Goal: Register for event/course

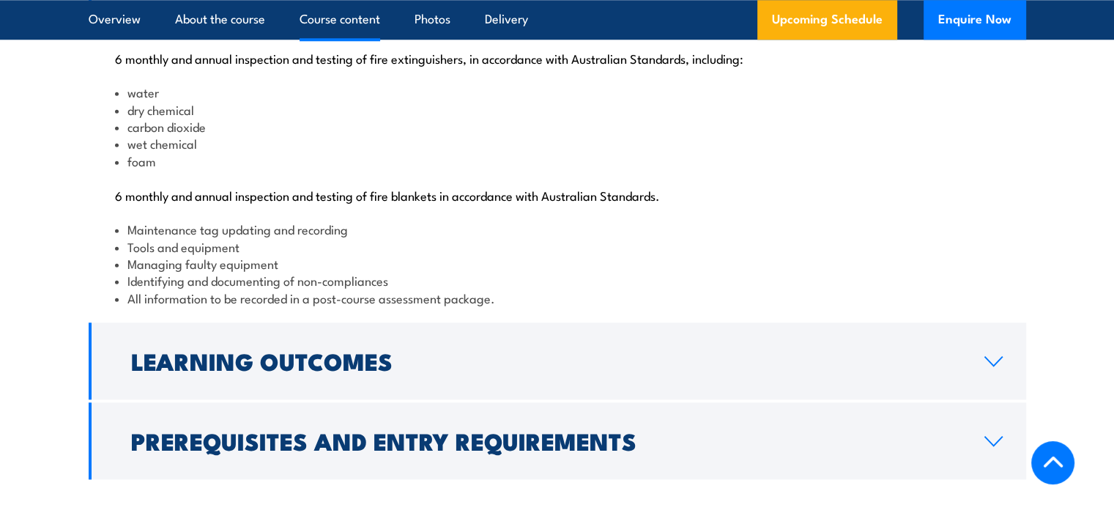
scroll to position [1904, 0]
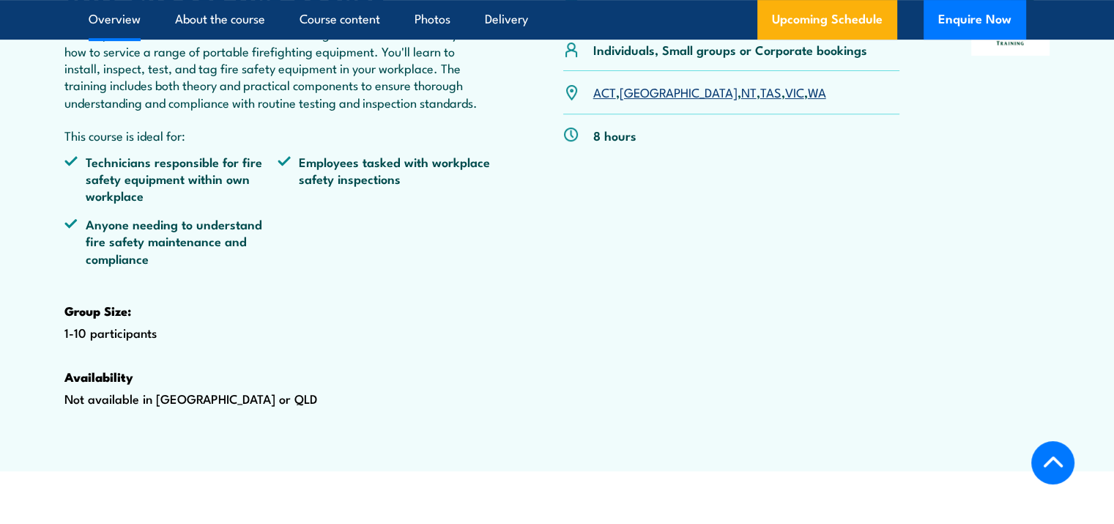
scroll to position [293, 0]
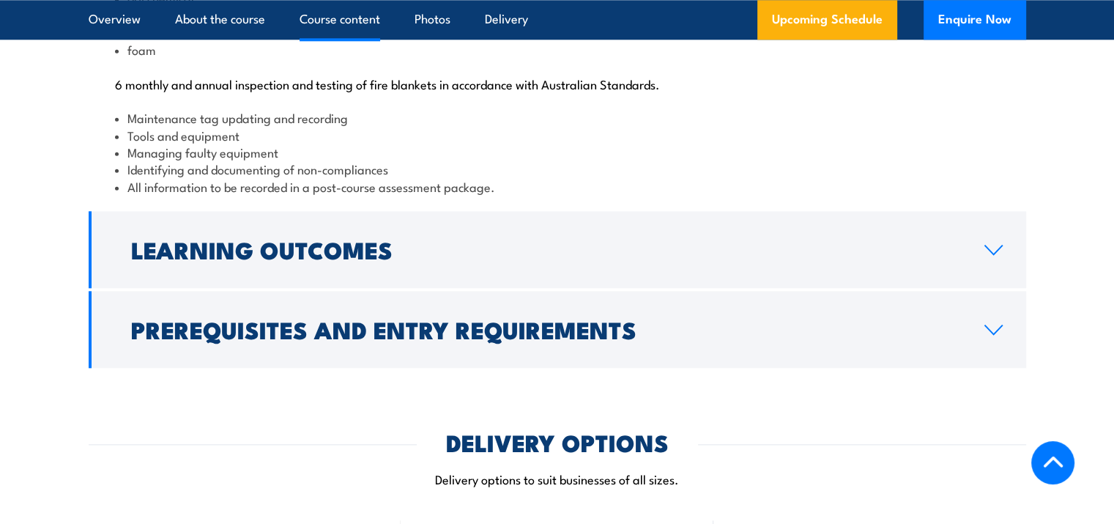
scroll to position [1684, 0]
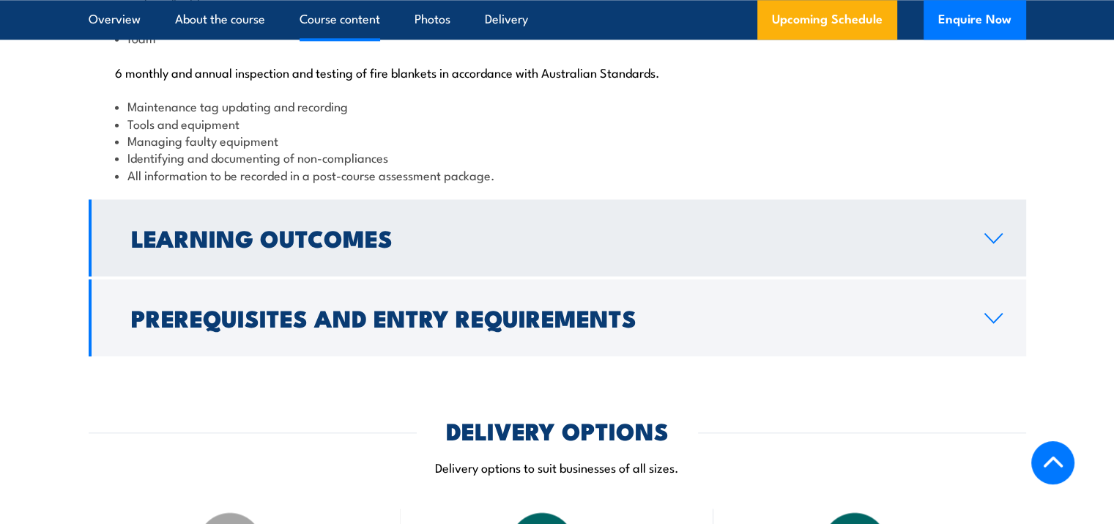
click at [546, 276] on link "Learning Outcomes" at bounding box center [557, 237] width 937 height 77
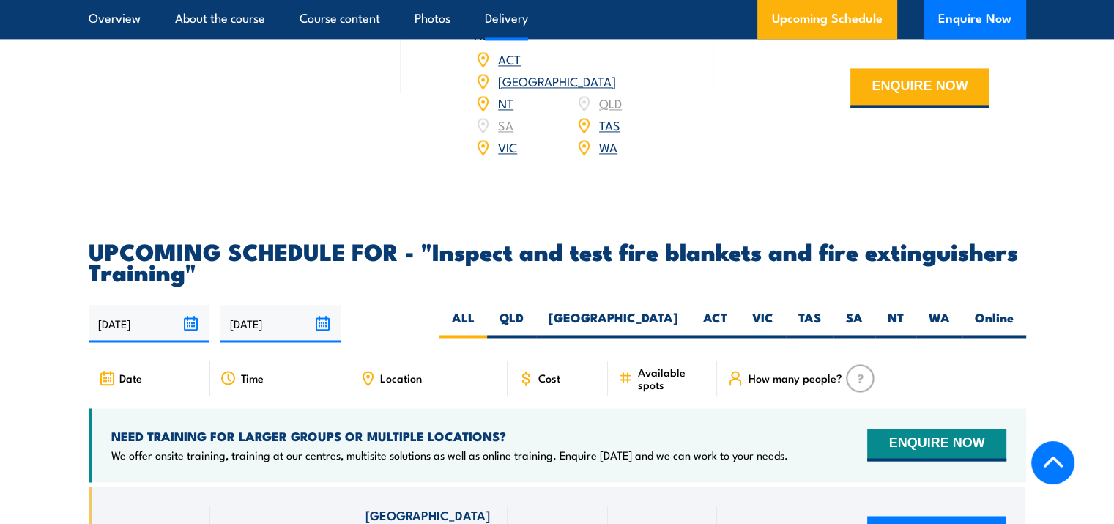
scroll to position [2304, 0]
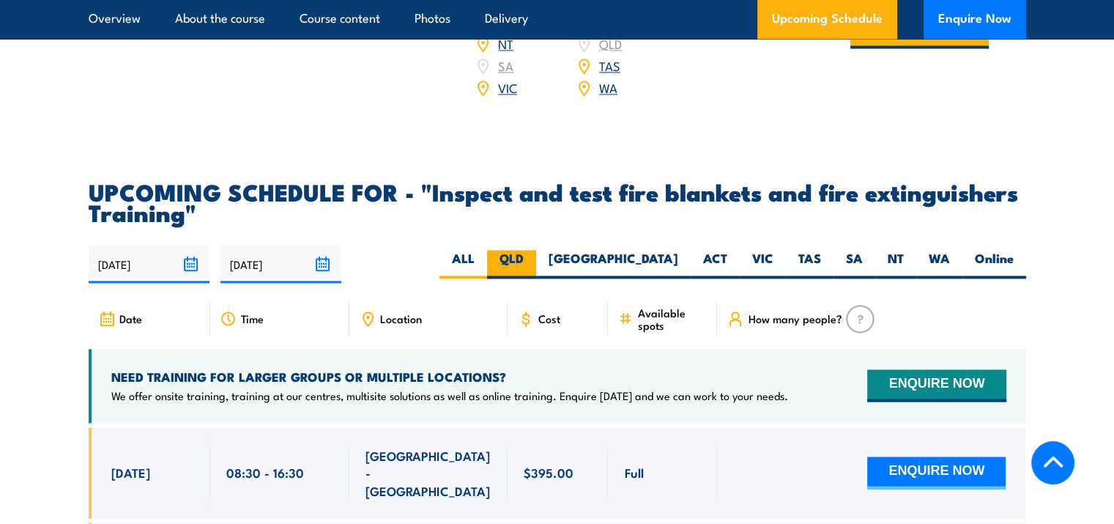
click at [536, 278] on label "QLD" at bounding box center [511, 264] width 49 height 29
click at [533, 259] on input "QLD" at bounding box center [529, 255] width 10 height 10
radio input "true"
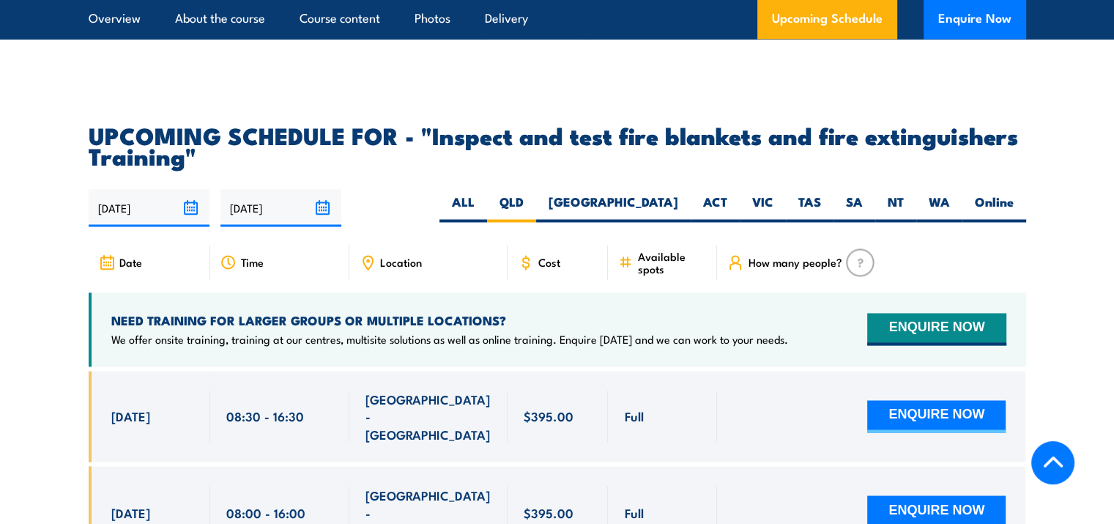
scroll to position [2450, 0]
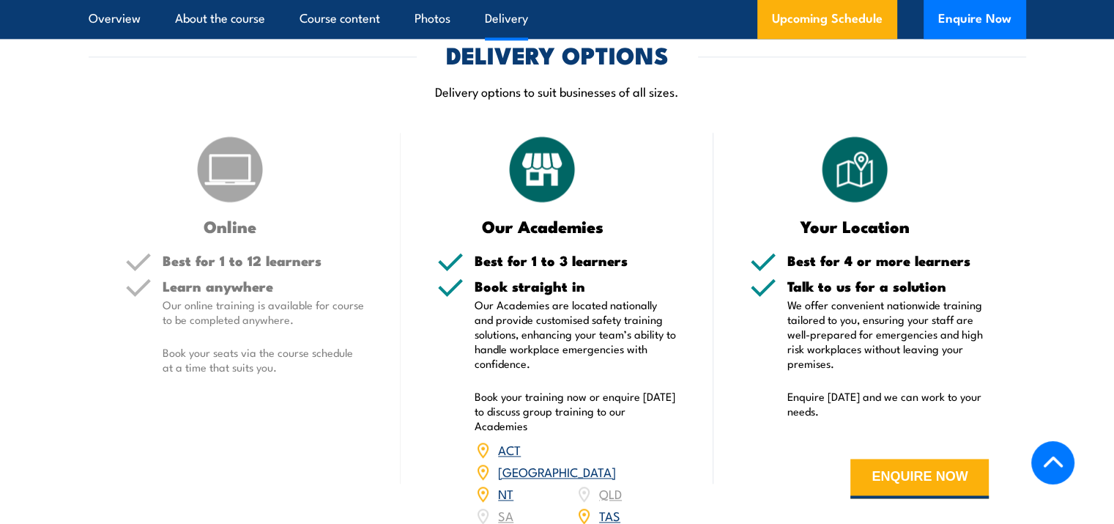
scroll to position [2426, 0]
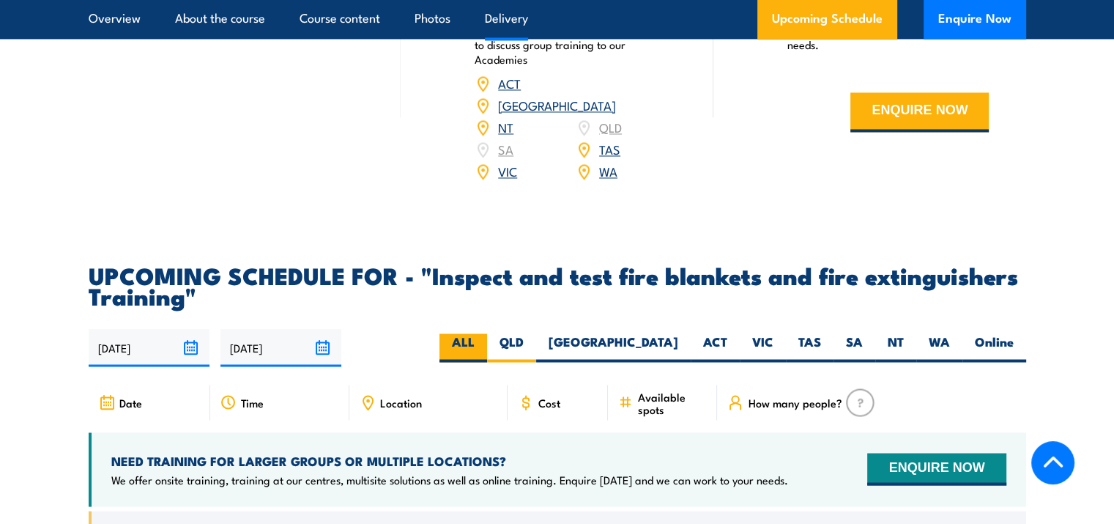
click at [487, 362] on label "ALL" at bounding box center [463, 347] width 48 height 29
click at [484, 343] on input "ALL" at bounding box center [480, 338] width 10 height 10
radio input "true"
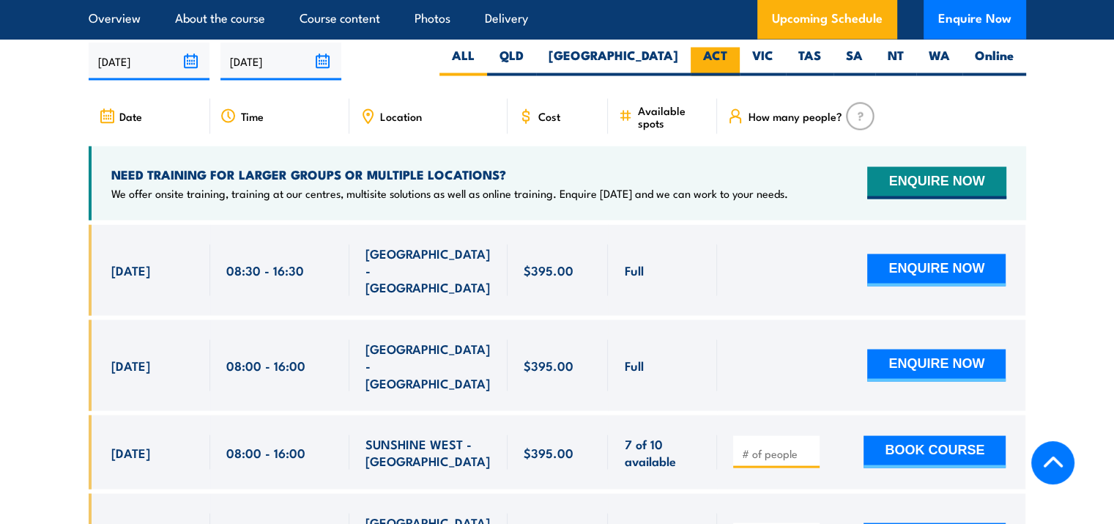
scroll to position [2499, 0]
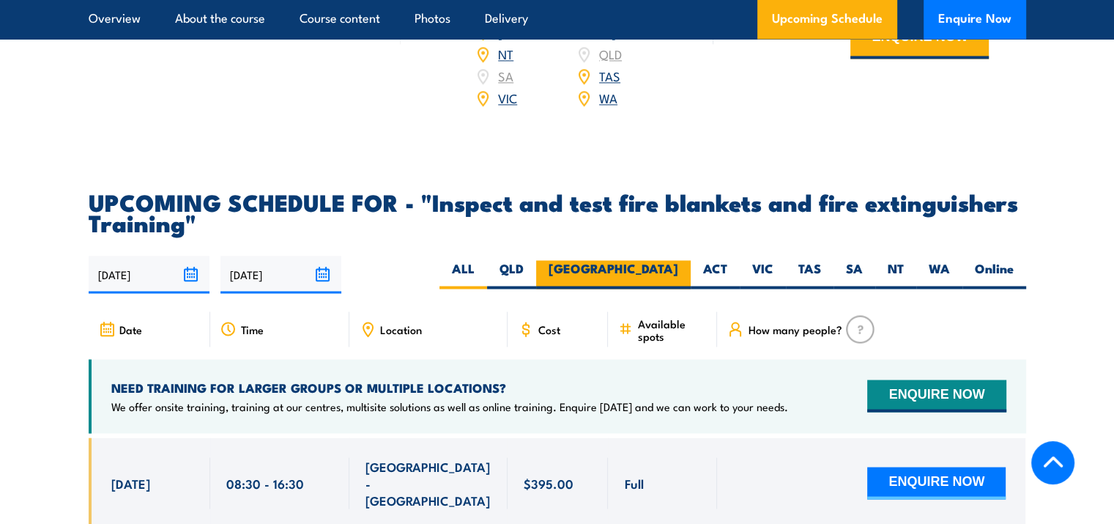
click at [666, 289] on label "[GEOGRAPHIC_DATA]" at bounding box center [613, 274] width 155 height 29
click at [678, 270] on input "[GEOGRAPHIC_DATA]" at bounding box center [683, 265] width 10 height 10
radio input "true"
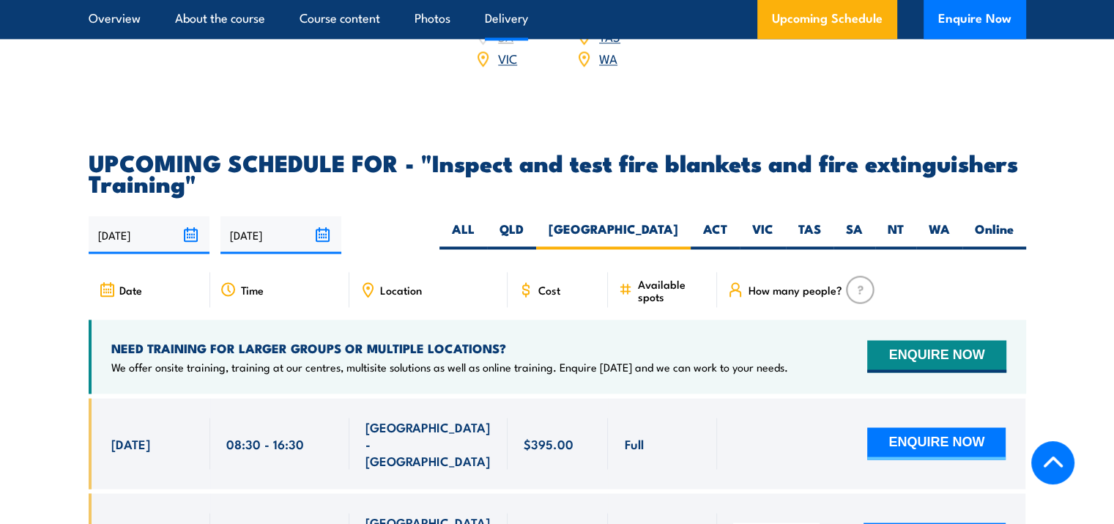
scroll to position [2426, 0]
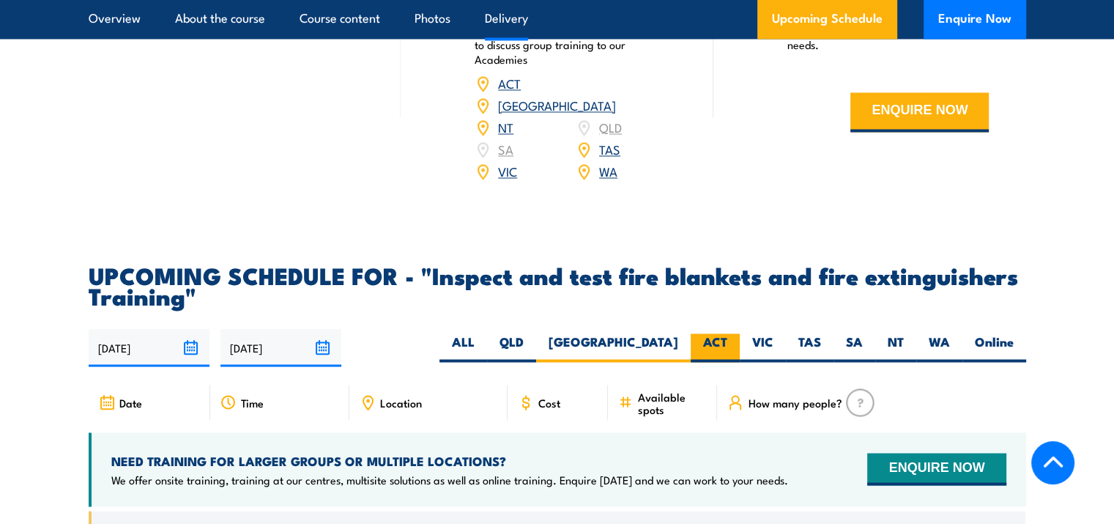
click at [725, 362] on label "ACT" at bounding box center [715, 347] width 49 height 29
click at [727, 343] on input "ACT" at bounding box center [732, 338] width 10 height 10
radio input "true"
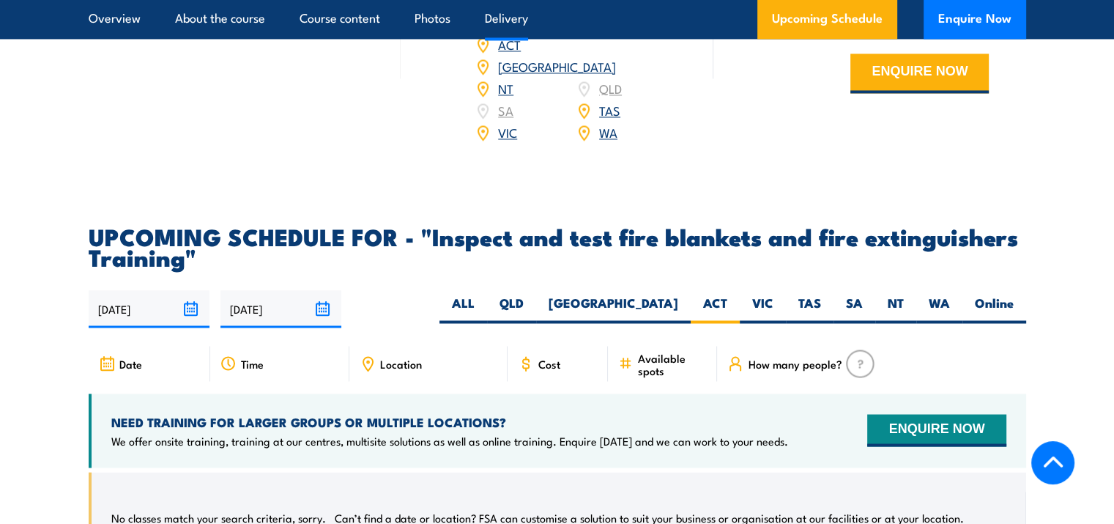
scroll to position [2353, 0]
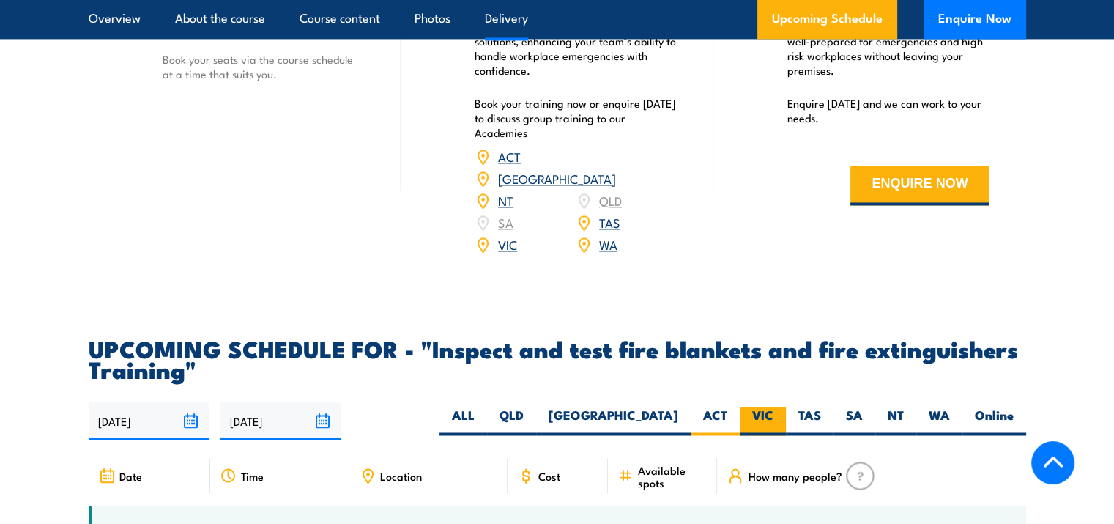
click at [772, 435] on label "VIC" at bounding box center [763, 420] width 46 height 29
click at [773, 416] on input "VIC" at bounding box center [778, 411] width 10 height 10
radio input "true"
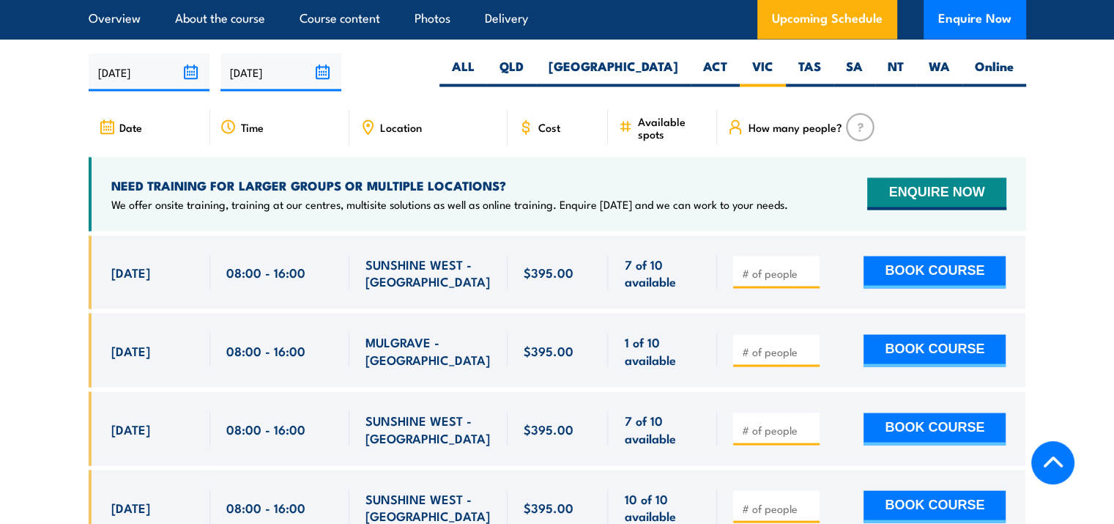
scroll to position [2792, 0]
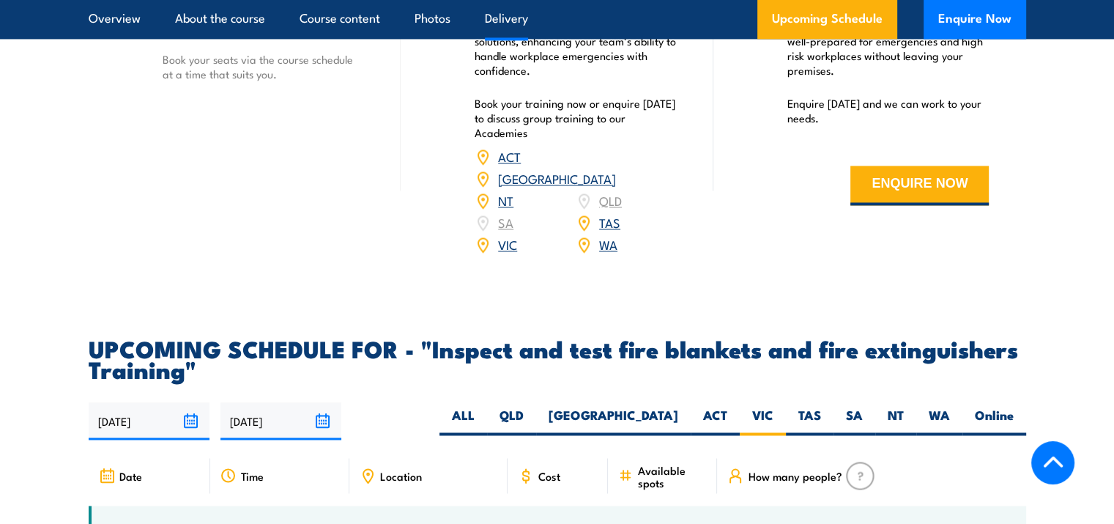
scroll to position [2353, 0]
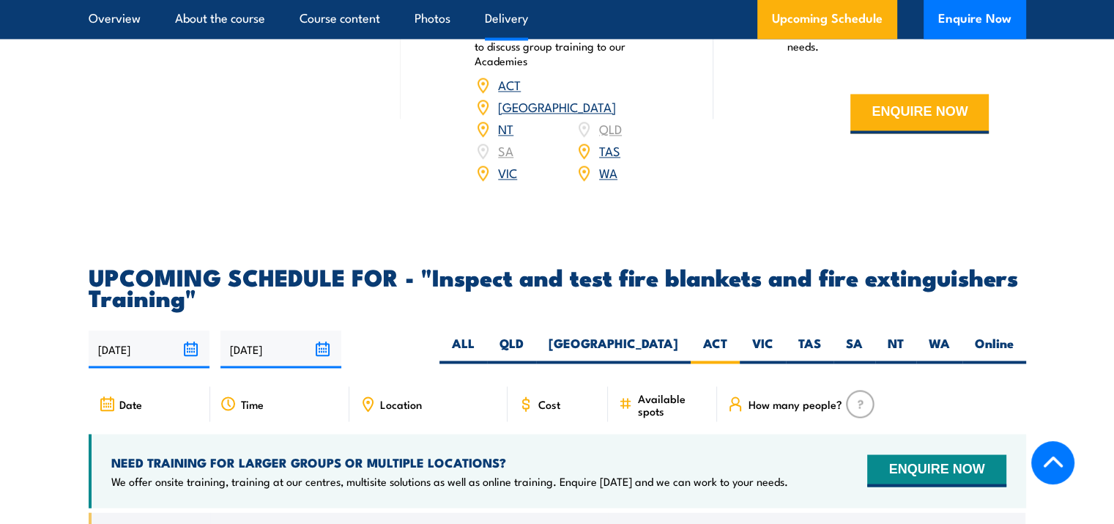
scroll to position [2426, 0]
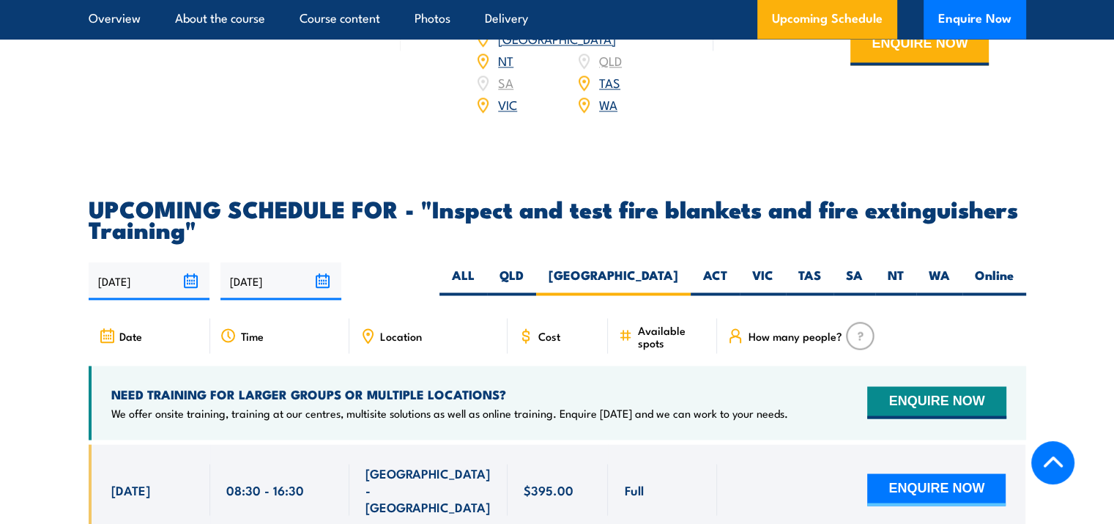
scroll to position [2499, 0]
